Goal: Check status

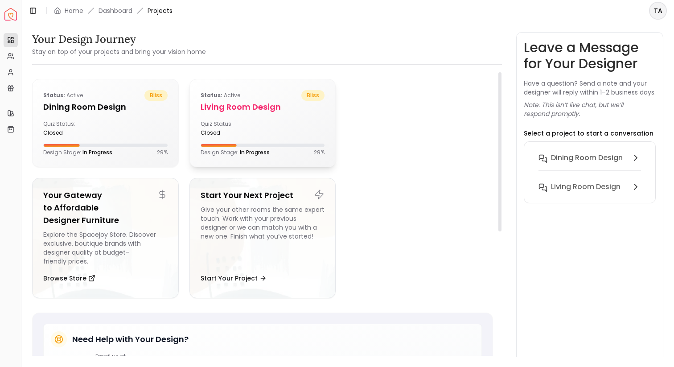
click at [264, 124] on div "Quiz Status: closed" at bounding box center [263, 128] width 124 height 16
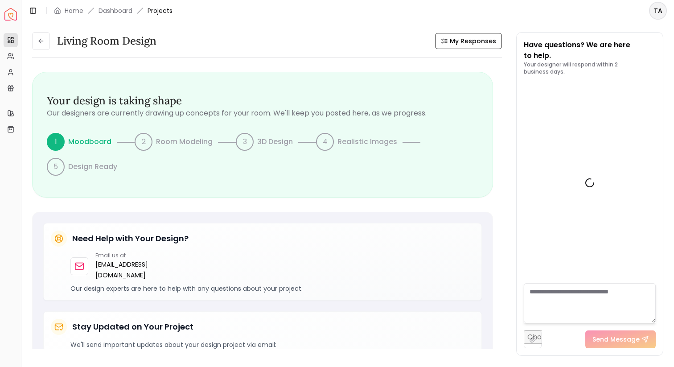
scroll to position [523, 0]
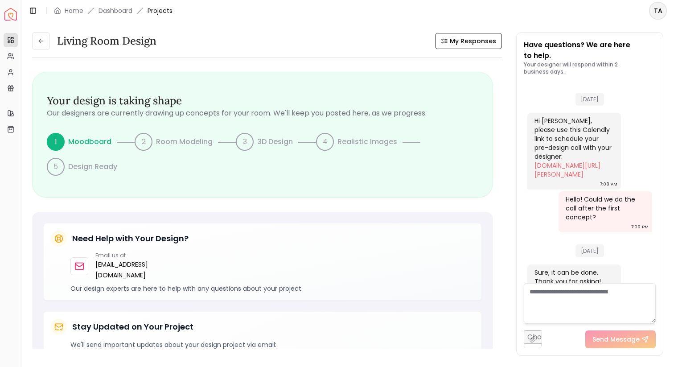
click at [452, 51] on div "Living Room design My Responses Living Room design My Responses Your design is …" at bounding box center [267, 194] width 470 height 324
click at [458, 37] on span "My Responses" at bounding box center [473, 41] width 46 height 9
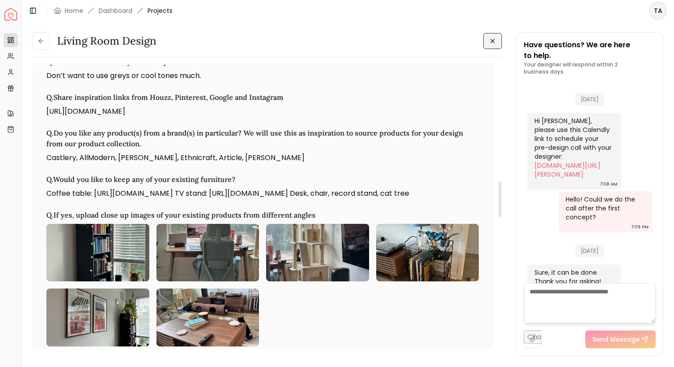
scroll to position [939, 0]
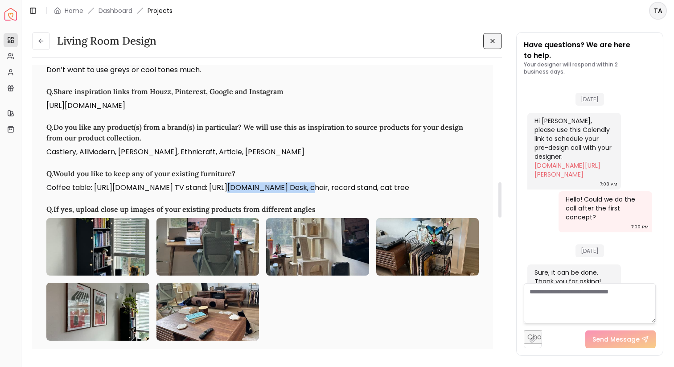
drag, startPoint x: 216, startPoint y: 188, endPoint x: 300, endPoint y: 190, distance: 84.3
click at [300, 190] on p "Coffee table: [URL][DOMAIN_NAME] TV stand: [URL][DOMAIN_NAME] Desk, chair, reco…" at bounding box center [262, 187] width 432 height 11
copy p "[URL][DOMAIN_NAME]"
